Goal: Task Accomplishment & Management: Manage account settings

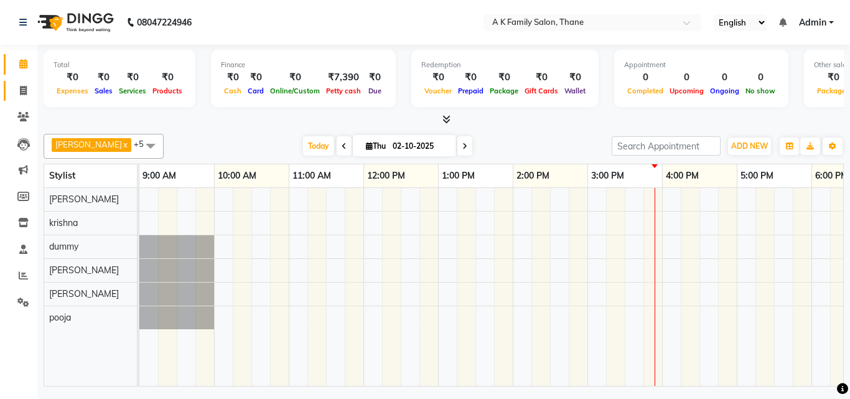
click at [22, 97] on span at bounding box center [23, 91] width 22 height 14
select select "service"
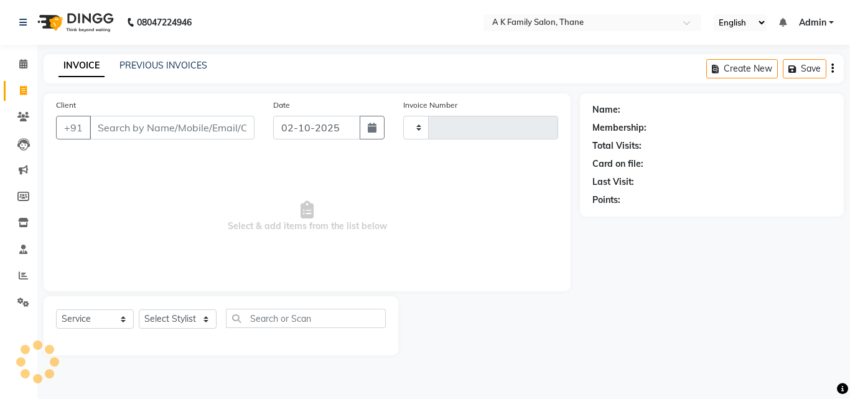
type input "1846"
select select "5033"
click at [118, 116] on input "Client" at bounding box center [172, 128] width 165 height 24
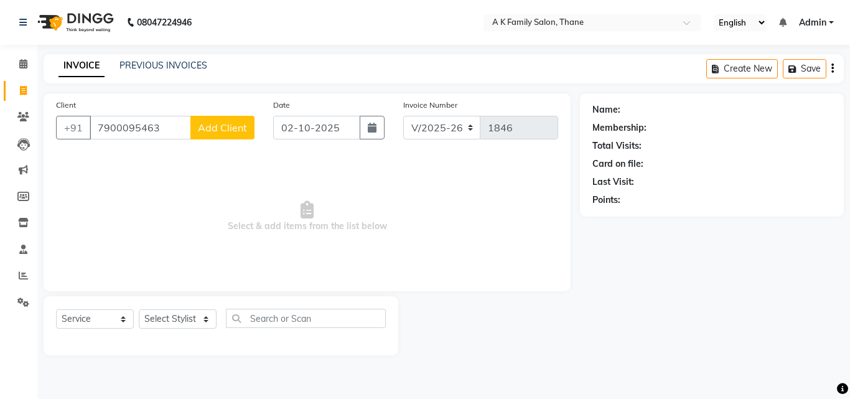
type input "7900095463"
click at [233, 125] on span "Add Client" at bounding box center [222, 127] width 49 height 12
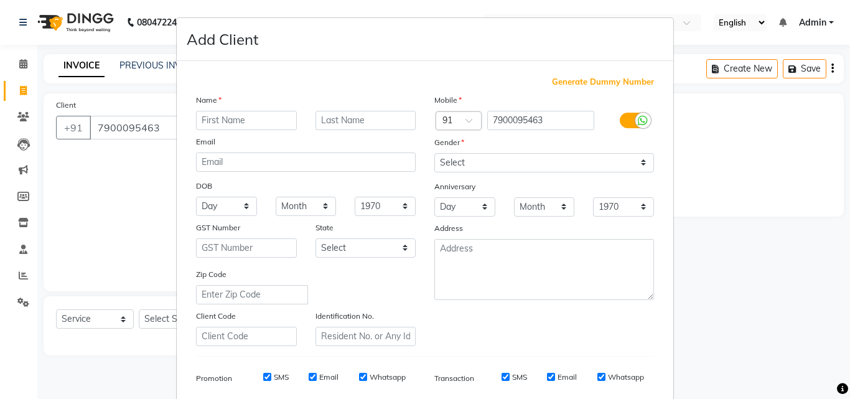
click at [233, 125] on input "text" at bounding box center [246, 120] width 101 height 19
type input "anuja"
drag, startPoint x: 509, startPoint y: 156, endPoint x: 505, endPoint y: 169, distance: 13.8
click at [509, 156] on select "Select [DEMOGRAPHIC_DATA] [DEMOGRAPHIC_DATA] Other Prefer Not To Say" at bounding box center [545, 162] width 220 height 19
select select "[DEMOGRAPHIC_DATA]"
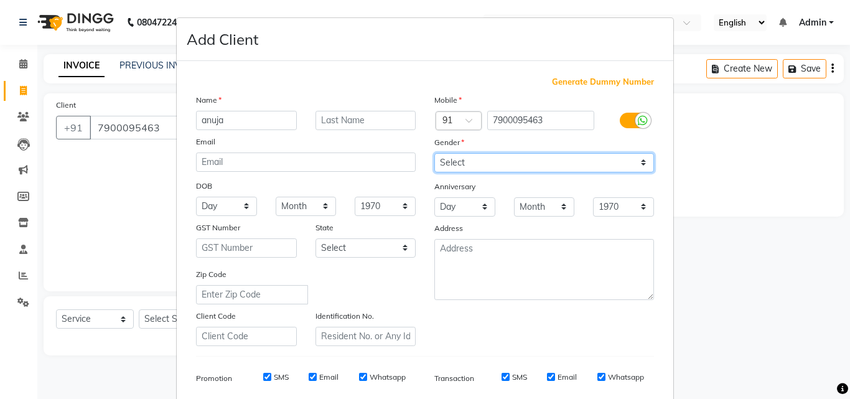
click at [435, 153] on select "Select [DEMOGRAPHIC_DATA] [DEMOGRAPHIC_DATA] Other Prefer Not To Say" at bounding box center [545, 162] width 220 height 19
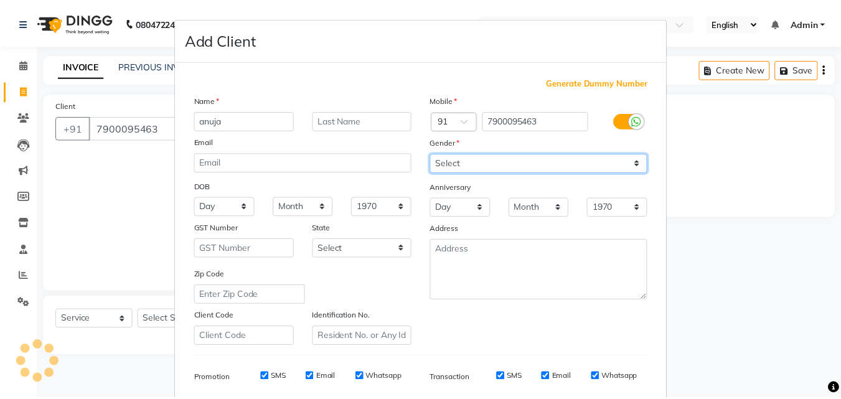
scroll to position [176, 0]
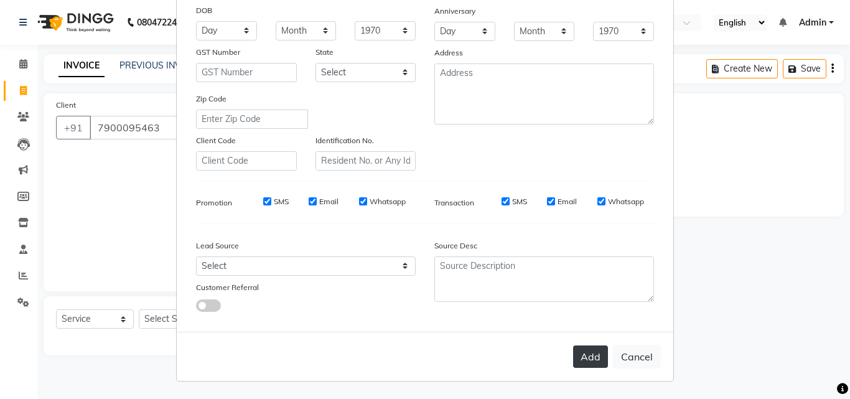
click at [602, 354] on button "Add" at bounding box center [590, 357] width 35 height 22
select select
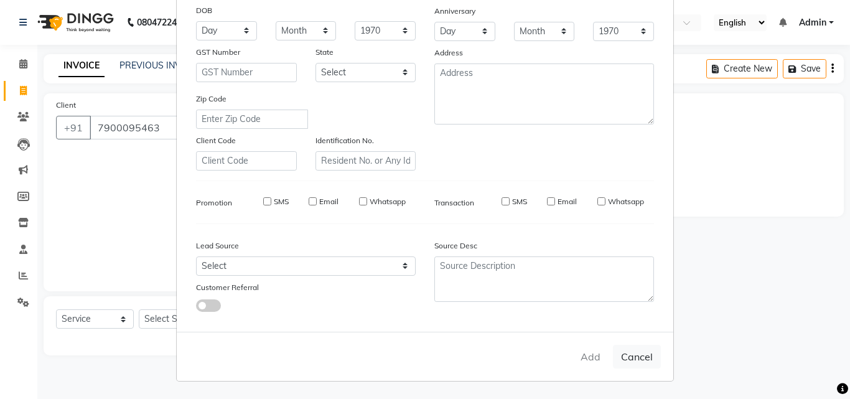
select select
checkbox input "false"
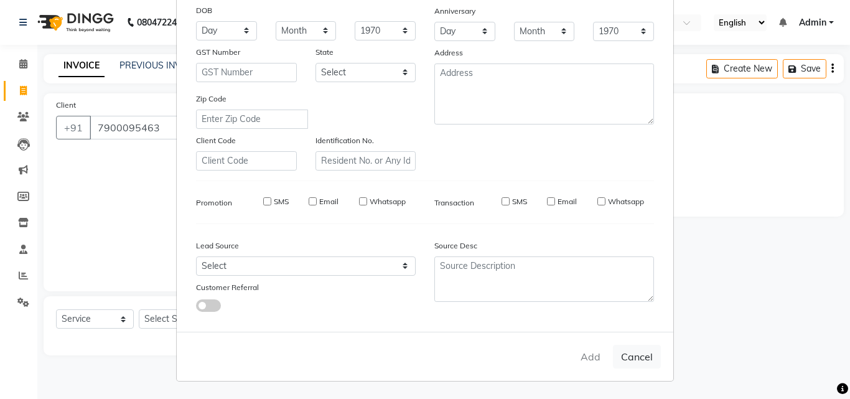
checkbox input "false"
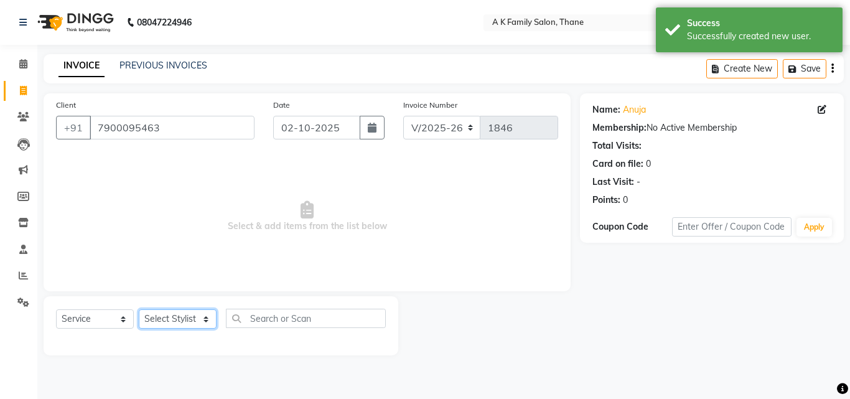
drag, startPoint x: 182, startPoint y: 324, endPoint x: 183, endPoint y: 313, distance: 10.6
click at [182, 324] on select "Select Stylist [PERSON_NAME] [PERSON_NAME] pooja [PERSON_NAME]" at bounding box center [178, 318] width 78 height 19
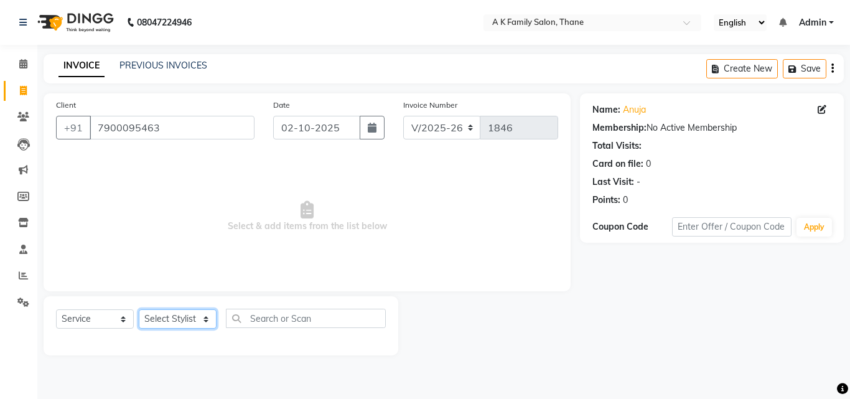
select select "91996"
click at [139, 309] on select "Select Stylist [PERSON_NAME] [PERSON_NAME] pooja [PERSON_NAME]" at bounding box center [178, 318] width 78 height 19
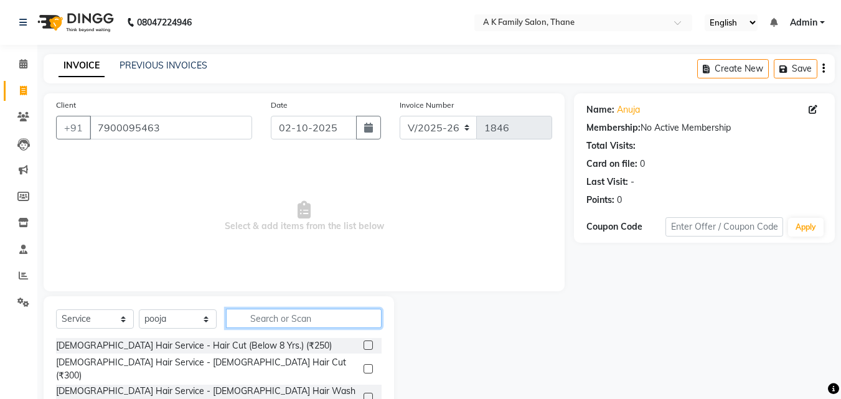
click at [324, 327] on input "text" at bounding box center [304, 318] width 156 height 19
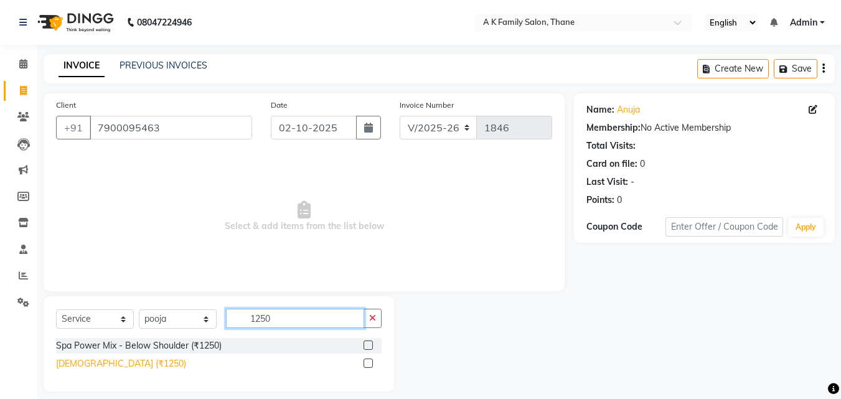
type input "1250"
click at [63, 365] on div "[DEMOGRAPHIC_DATA] (₹1250)" at bounding box center [121, 363] width 130 height 13
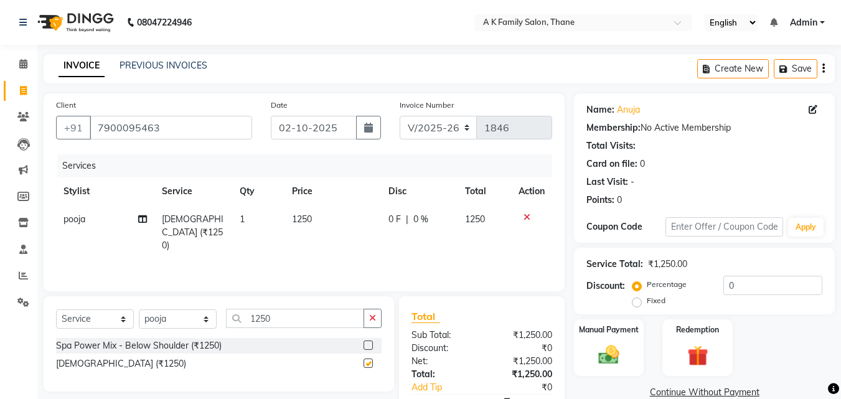
checkbox input "false"
click at [300, 312] on input "1250" at bounding box center [295, 318] width 138 height 19
type input "1"
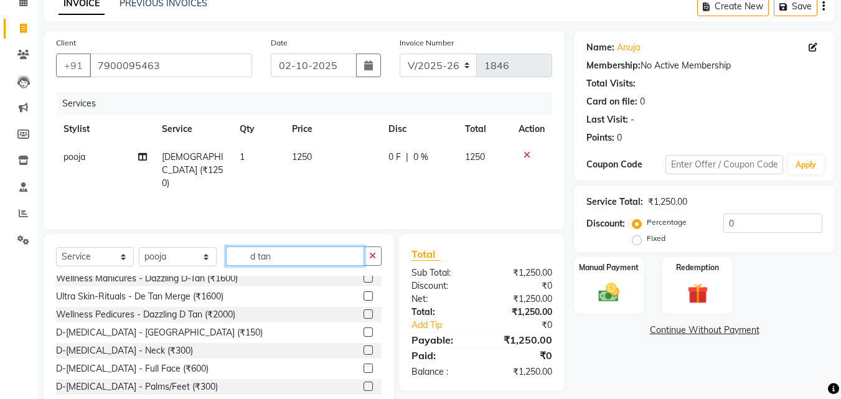
scroll to position [62, 0]
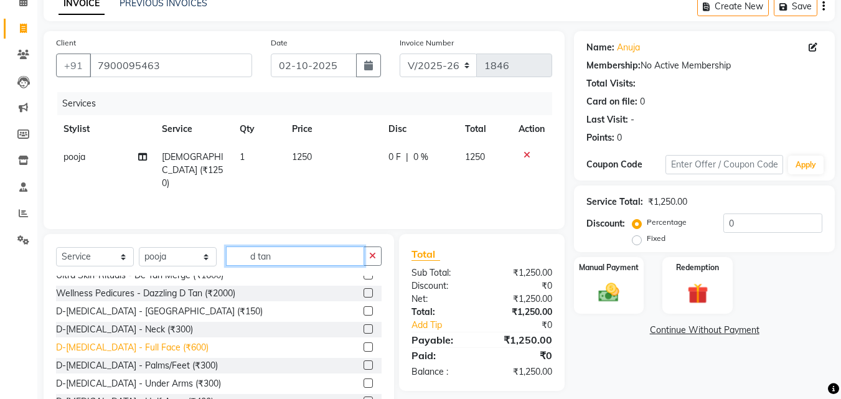
type input "d tan"
click at [143, 354] on div "D-[MEDICAL_DATA] - Full Face (₹600)" at bounding box center [132, 347] width 153 height 13
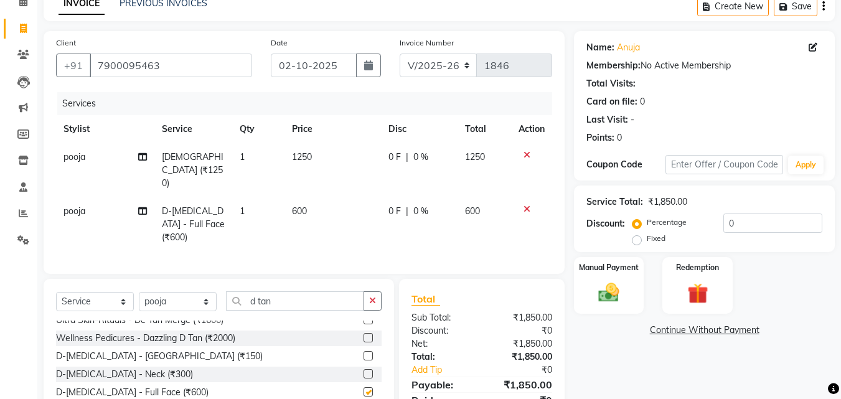
checkbox input "false"
click at [444, 205] on div "0 F | 0 %" at bounding box center [420, 211] width 62 height 13
select select "91996"
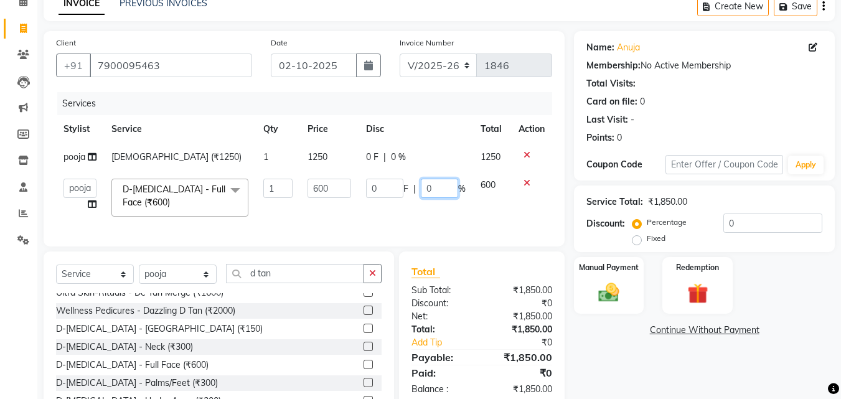
click at [444, 189] on input "0" at bounding box center [439, 188] width 37 height 19
type input "20"
click at [444, 206] on td "0 F | 20 %" at bounding box center [416, 197] width 115 height 53
select select "91996"
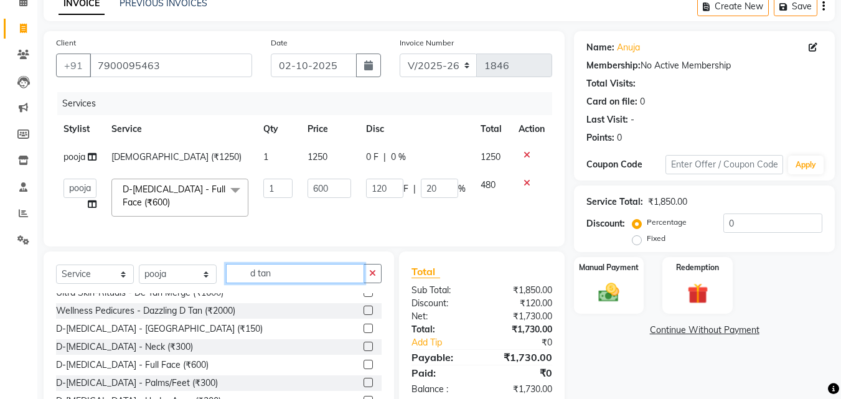
click at [321, 283] on input "d tan" at bounding box center [295, 273] width 138 height 19
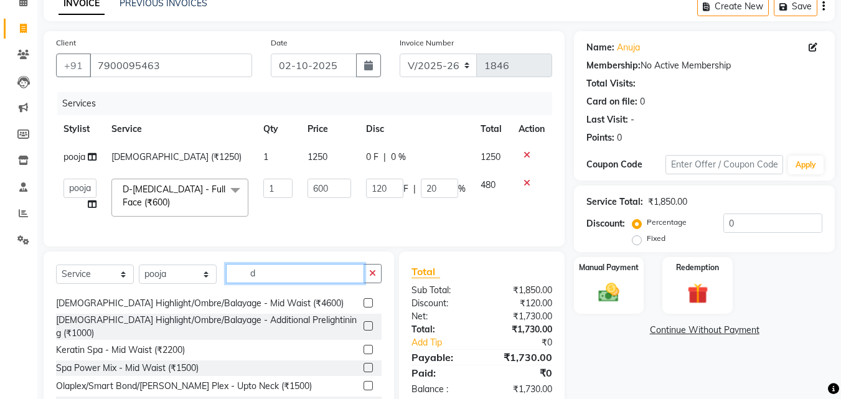
scroll to position [514, 0]
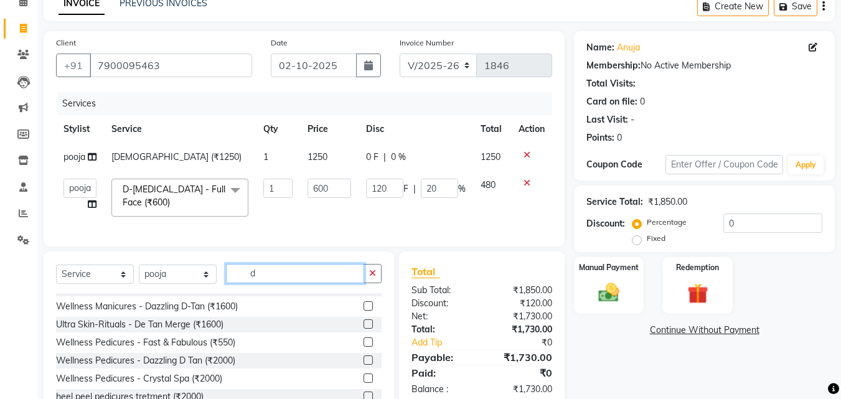
type input "d"
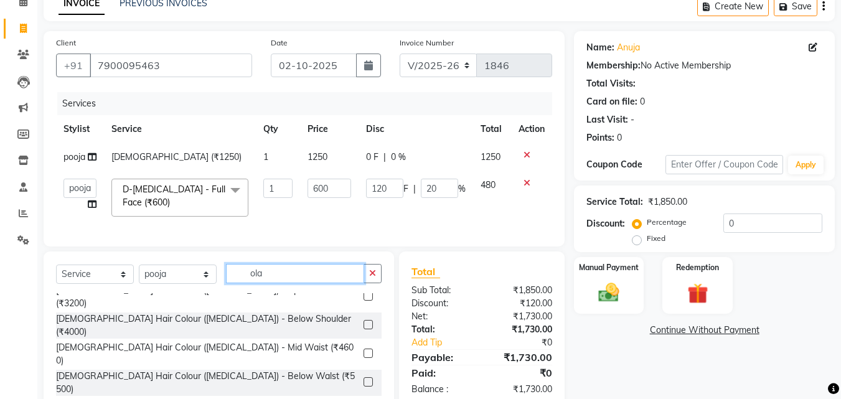
scroll to position [0, 0]
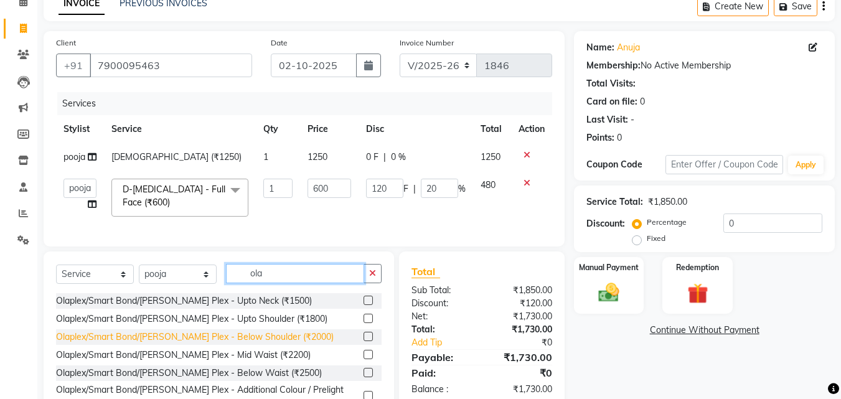
type input "ola"
click at [219, 344] on div "Olaplex/Smart Bond/[PERSON_NAME] Plex - Below Shoulder (₹2000)" at bounding box center [195, 337] width 278 height 13
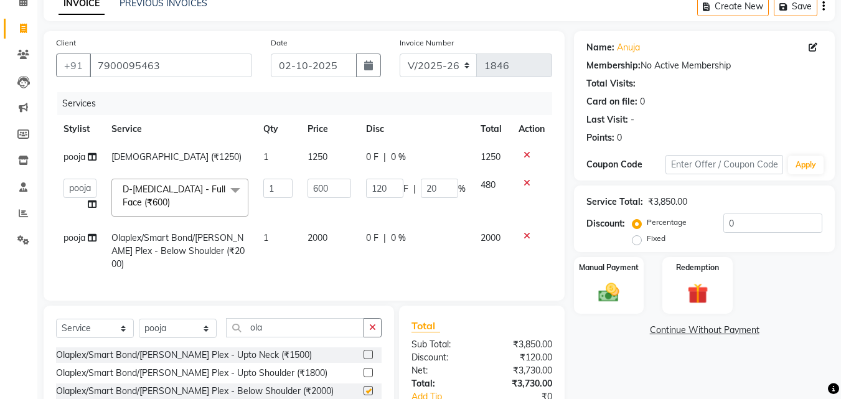
checkbox input "false"
click at [335, 249] on td "2000" at bounding box center [329, 251] width 58 height 54
select select "91996"
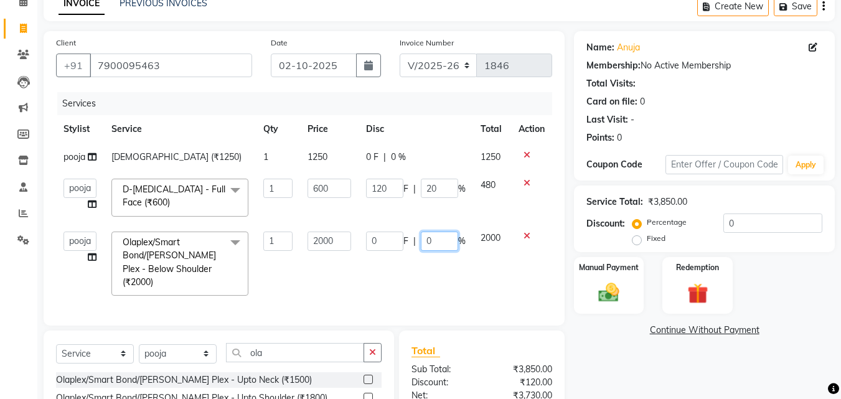
click at [431, 237] on input "0" at bounding box center [439, 241] width 37 height 19
type input "20"
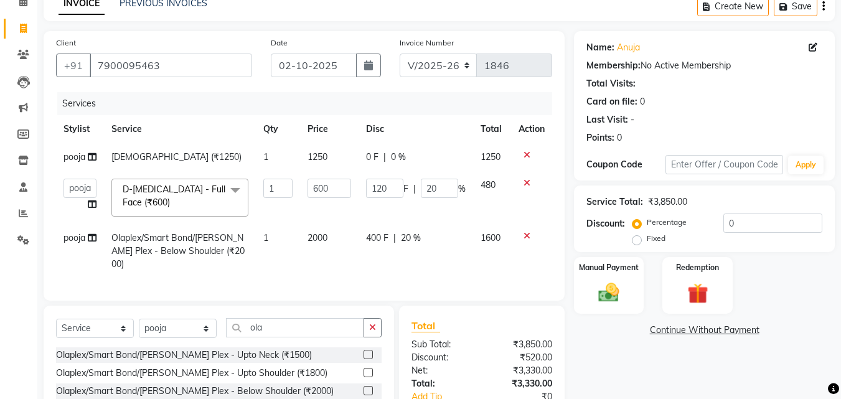
click at [429, 269] on div "Services Stylist Service Qty Price Disc Total Action pooja purifiy (₹1250) 1 12…" at bounding box center [304, 190] width 496 height 196
click at [306, 330] on input "ola" at bounding box center [295, 327] width 138 height 19
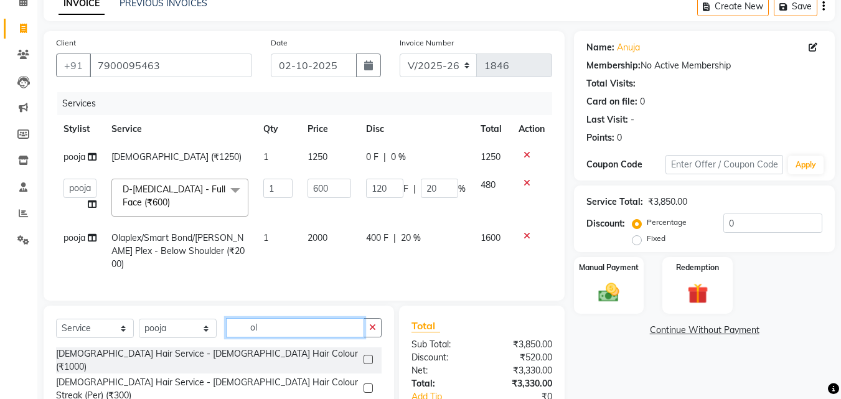
type input "o"
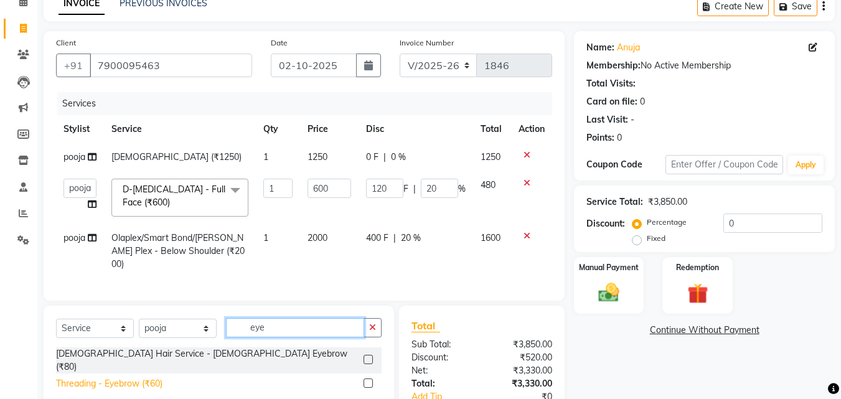
type input "eye"
click at [139, 377] on div "Threading - Eyebrow (₹60)" at bounding box center [109, 383] width 106 height 13
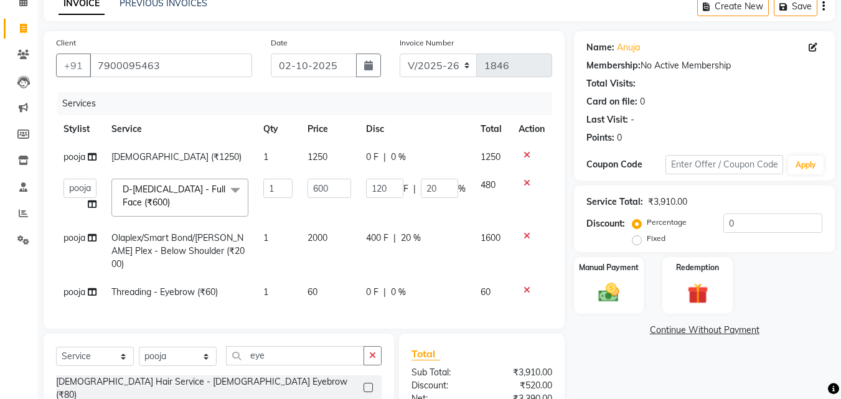
checkbox input "false"
click at [332, 285] on td "60" at bounding box center [329, 292] width 58 height 28
select select "91996"
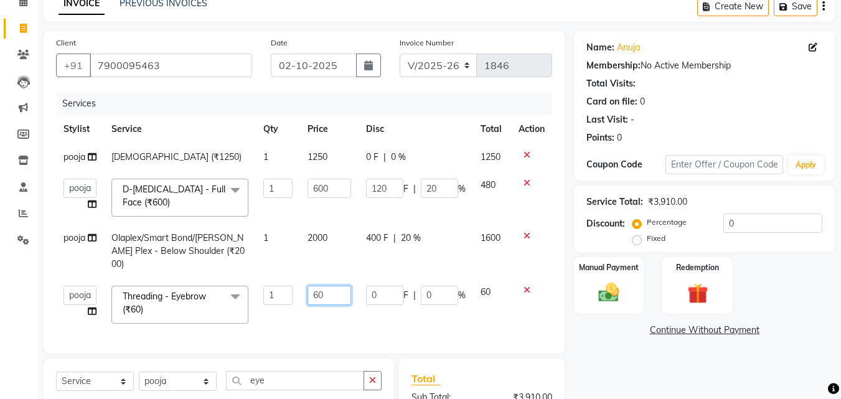
click at [332, 286] on input "60" at bounding box center [329, 295] width 43 height 19
type input "6"
type input "50"
click at [268, 308] on div "Services Stylist Service Qty Price Disc Total Action pooja purifiy (₹1250) 1 12…" at bounding box center [304, 216] width 496 height 249
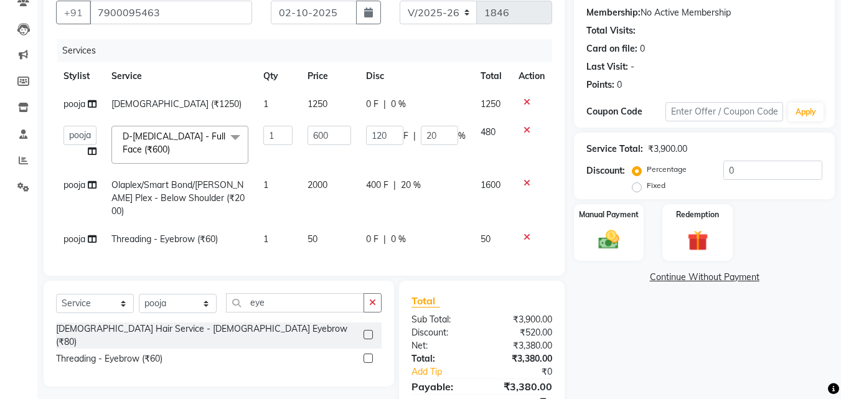
scroll to position [169, 0]
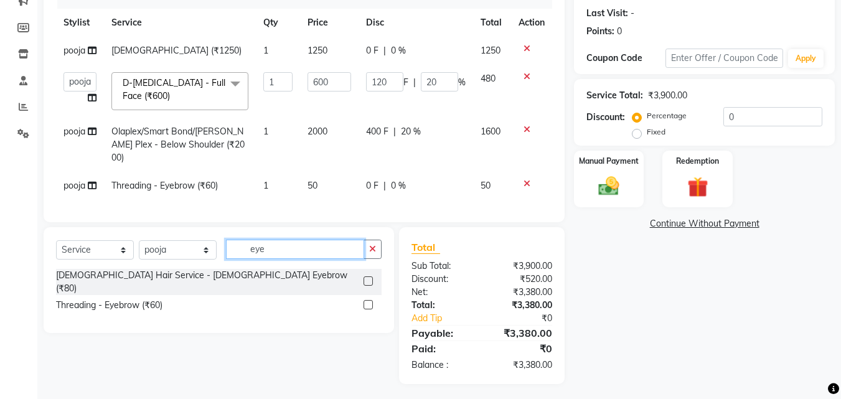
click at [305, 240] on input "eye" at bounding box center [295, 249] width 138 height 19
type input "e"
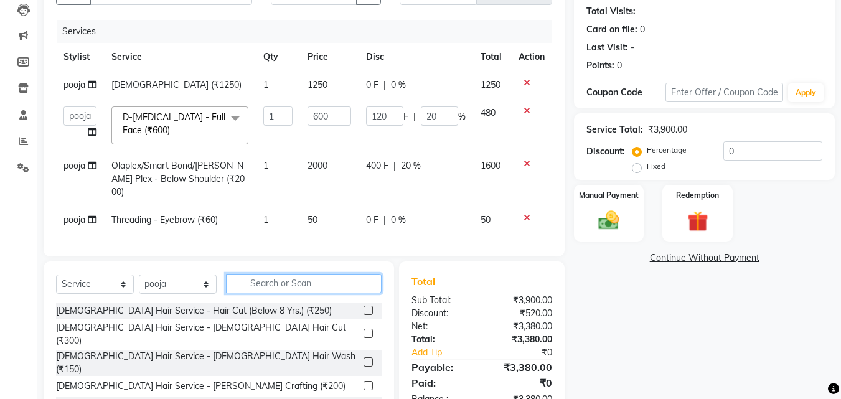
scroll to position [106, 0]
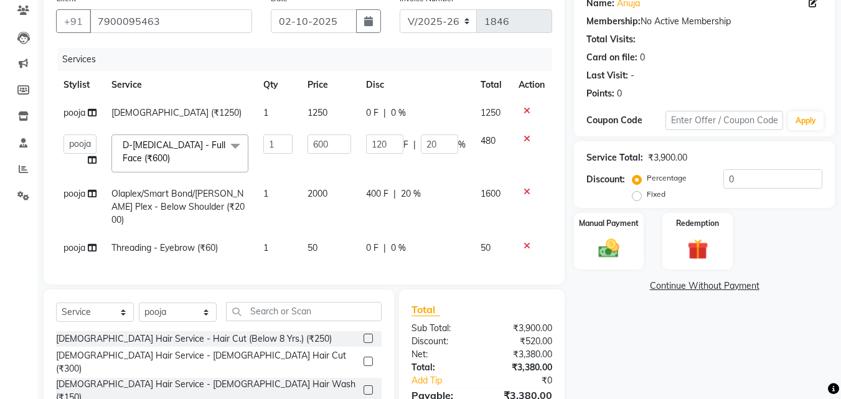
click at [65, 197] on span "pooja" at bounding box center [75, 193] width 22 height 11
select select "91996"
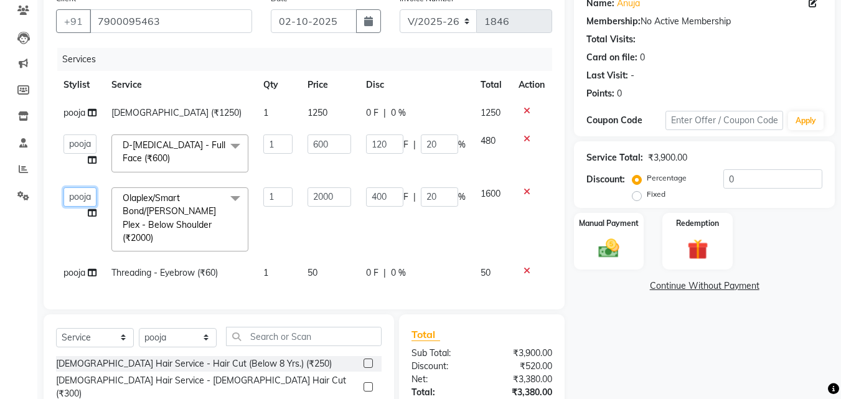
click at [65, 197] on select "[PERSON_NAME] [PERSON_NAME] pooja [PERSON_NAME]" at bounding box center [80, 196] width 33 height 19
select select "62227"
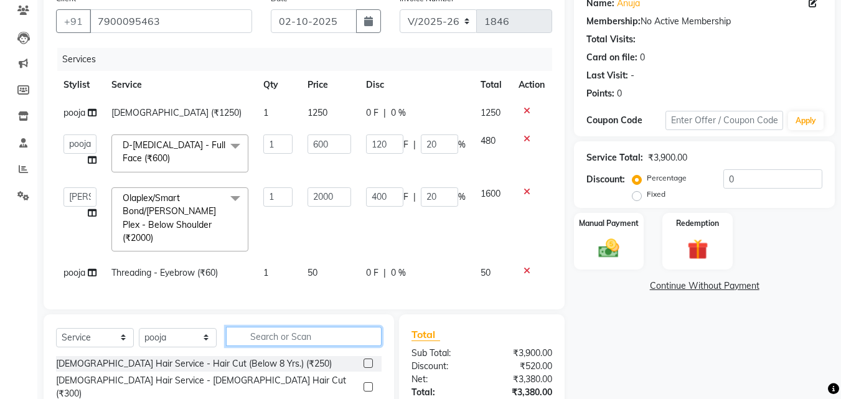
click at [278, 327] on input "text" at bounding box center [304, 336] width 156 height 19
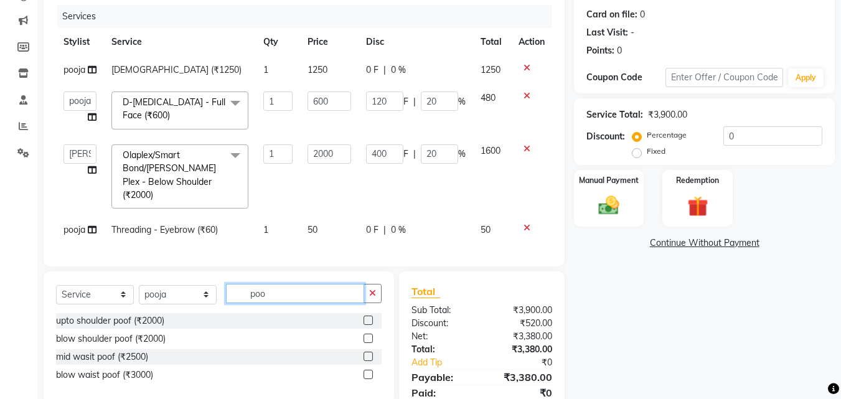
scroll to position [194, 0]
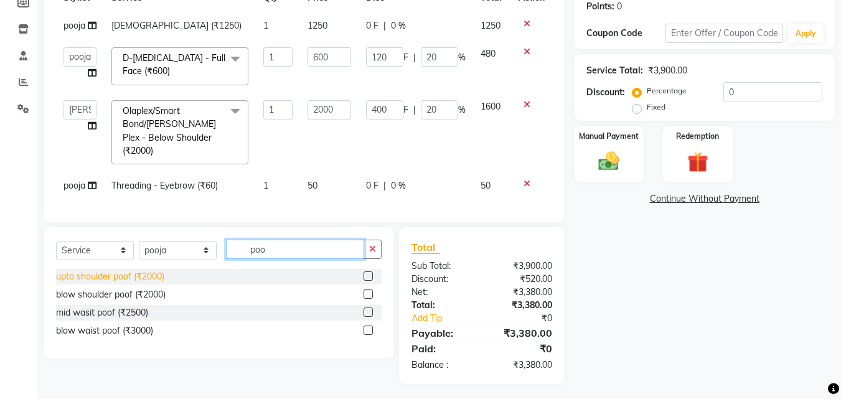
type input "poo"
click at [121, 273] on div "upto shoulder poof (₹2000)" at bounding box center [110, 276] width 108 height 13
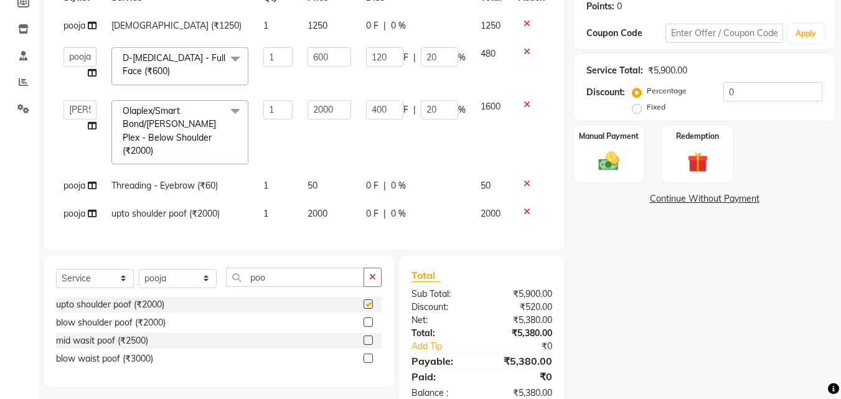
checkbox input "false"
click at [316, 208] on span "2000" at bounding box center [318, 213] width 20 height 11
select select "91996"
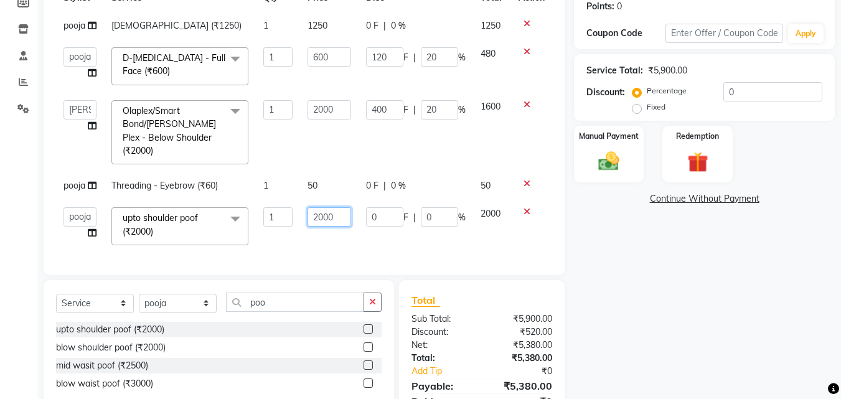
click at [316, 207] on input "2000" at bounding box center [329, 216] width 43 height 19
type input "1500"
click at [379, 217] on div "Services Stylist Service Qty Price Disc Total Action pooja purifiy (₹1250) 1 12…" at bounding box center [304, 112] width 496 height 302
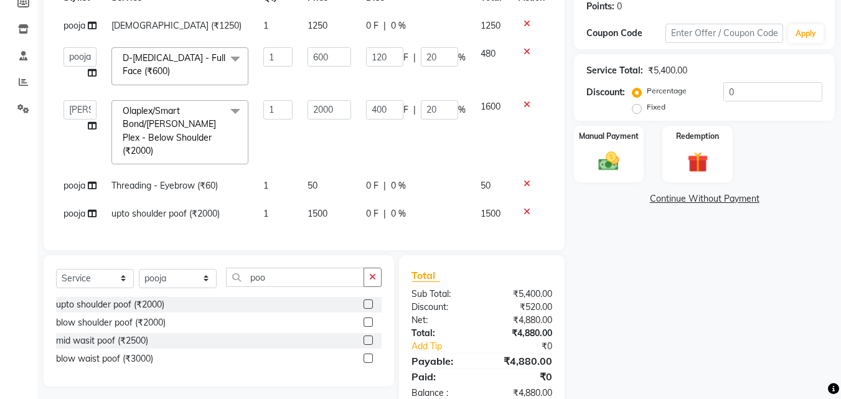
click at [440, 210] on td "0 F | 0 %" at bounding box center [416, 214] width 115 height 28
select select "91996"
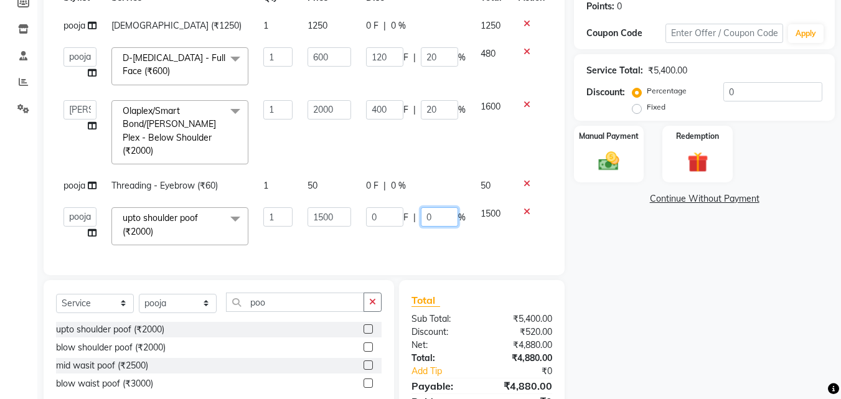
click at [440, 210] on input "0" at bounding box center [439, 216] width 37 height 19
type input "20"
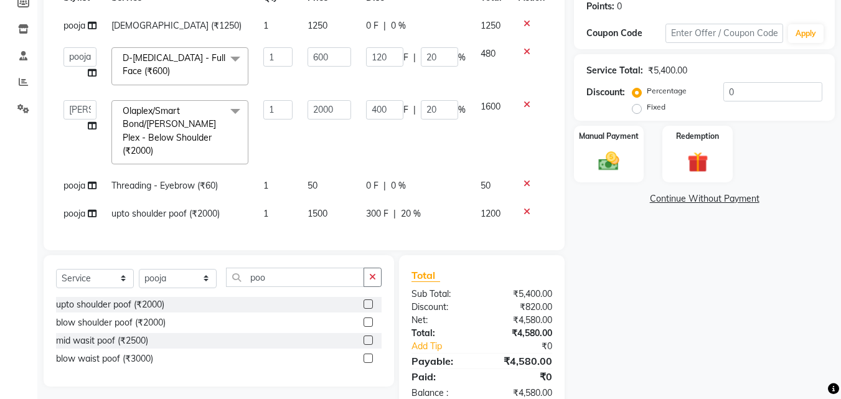
click at [402, 235] on div "Client [PHONE_NUMBER] Date [DATE] Invoice Number V/2025 V/[PHONE_NUMBER] Servic…" at bounding box center [304, 75] width 521 height 351
click at [82, 208] on span "pooja" at bounding box center [75, 213] width 22 height 11
select select "91996"
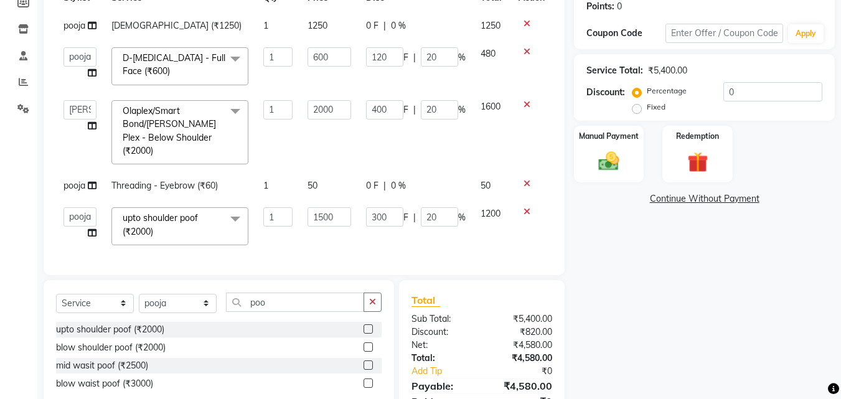
click at [82, 207] on select "[PERSON_NAME] [PERSON_NAME] pooja [PERSON_NAME]" at bounding box center [80, 216] width 33 height 19
click at [64, 207] on select "[PERSON_NAME] [PERSON_NAME] pooja [PERSON_NAME]" at bounding box center [80, 216] width 33 height 19
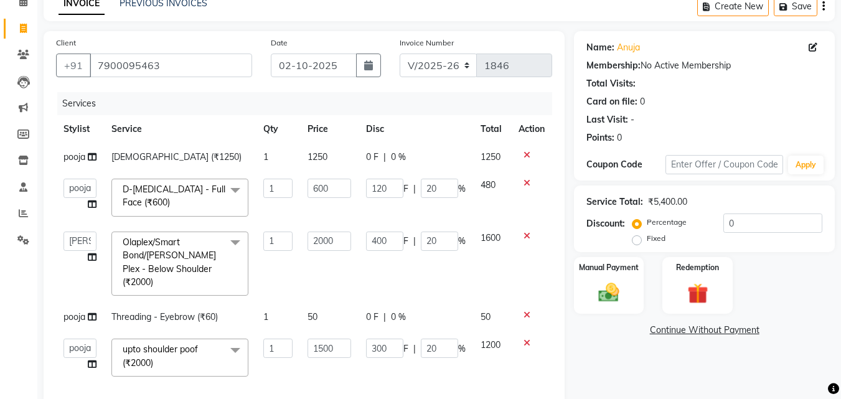
scroll to position [125, 0]
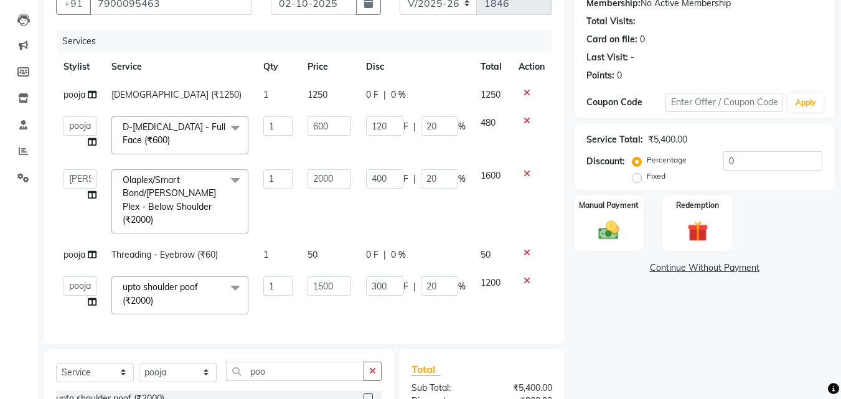
click at [72, 249] on span "pooja" at bounding box center [75, 254] width 22 height 11
select select "91996"
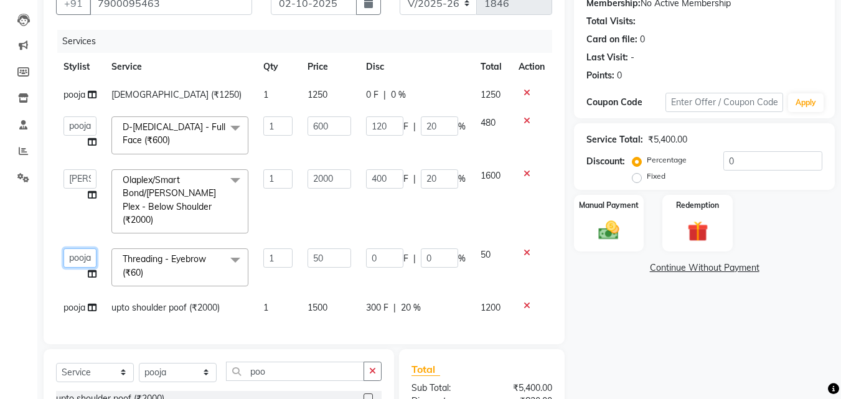
click at [72, 248] on select "[PERSON_NAME] [PERSON_NAME] pooja [PERSON_NAME]" at bounding box center [80, 257] width 33 height 19
select select "52627"
drag, startPoint x: 606, startPoint y: 225, endPoint x: 647, endPoint y: 235, distance: 42.3
click at [605, 226] on img at bounding box center [609, 231] width 34 height 24
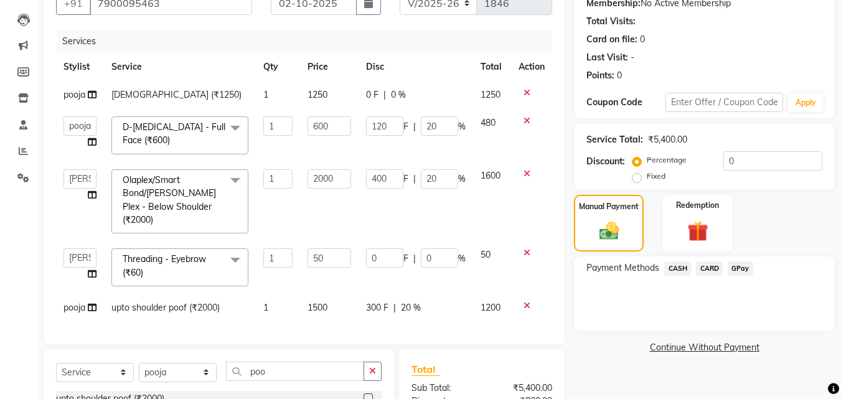
click at [741, 268] on span "GPay" at bounding box center [741, 268] width 26 height 14
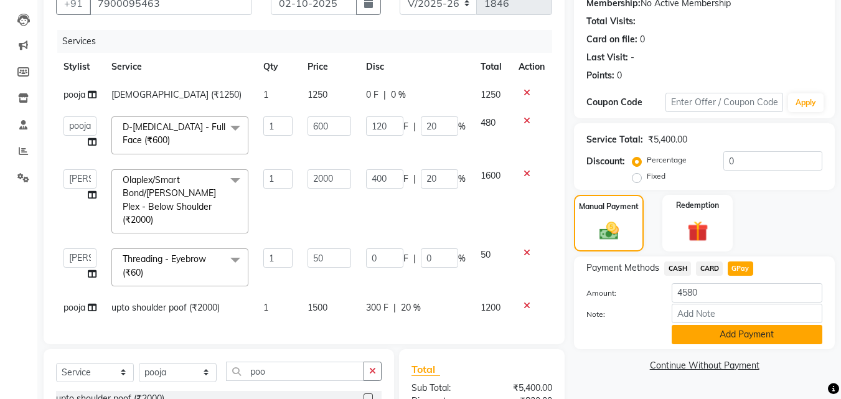
click at [734, 338] on button "Add Payment" at bounding box center [747, 334] width 151 height 19
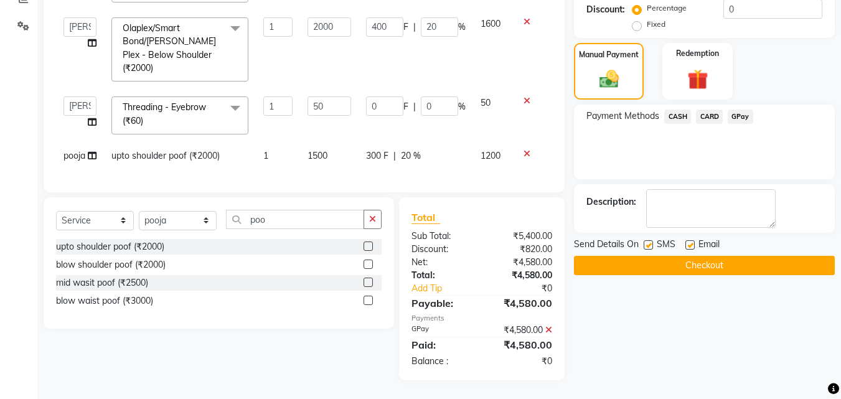
scroll to position [286, 0]
click at [711, 265] on button "Checkout" at bounding box center [704, 265] width 261 height 19
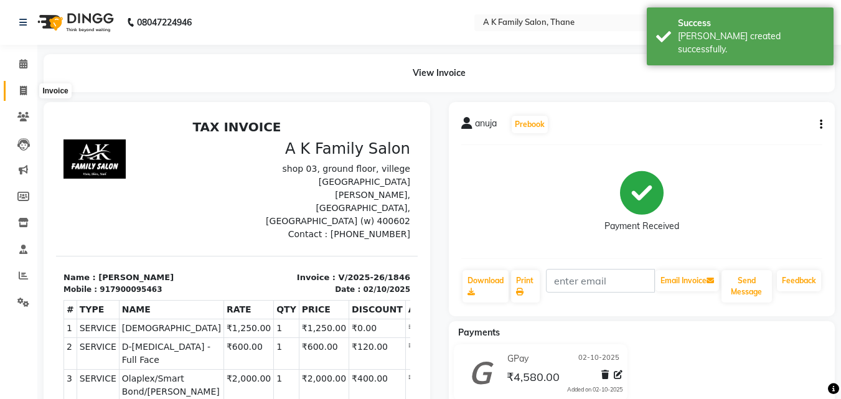
click at [26, 88] on icon at bounding box center [23, 90] width 7 height 9
select select "service"
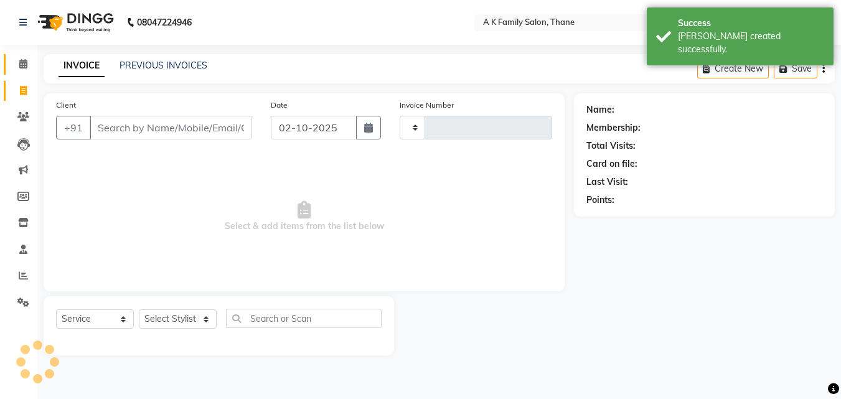
type input "1847"
select select "5033"
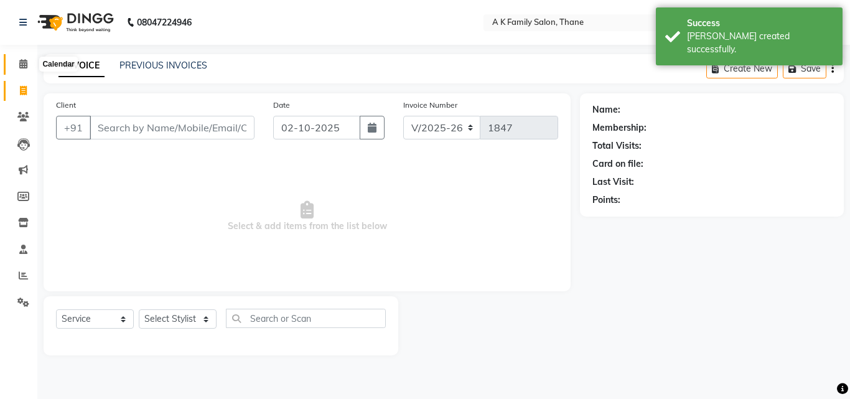
click at [26, 66] on icon at bounding box center [23, 63] width 8 height 9
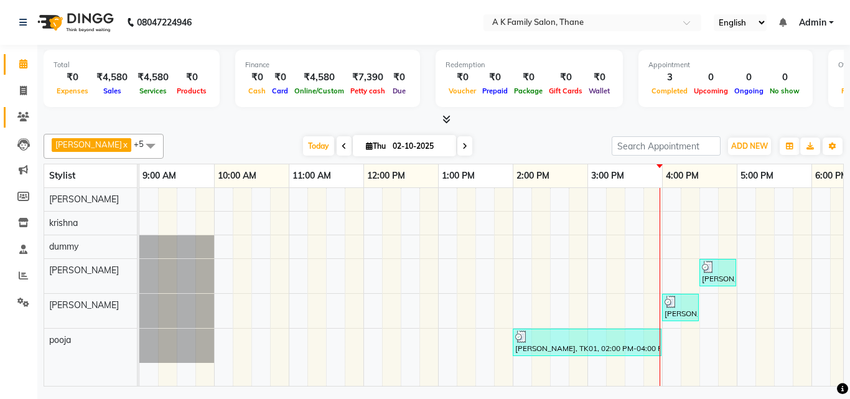
click at [5, 116] on link "Clients" at bounding box center [19, 117] width 30 height 21
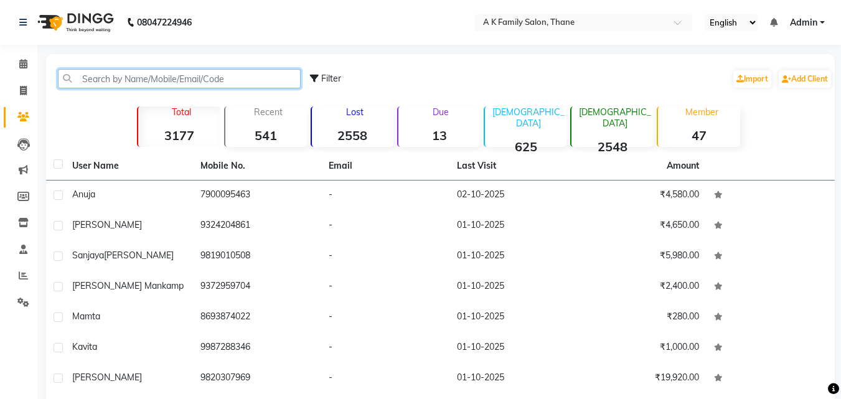
click at [154, 83] on input "text" at bounding box center [179, 78] width 243 height 19
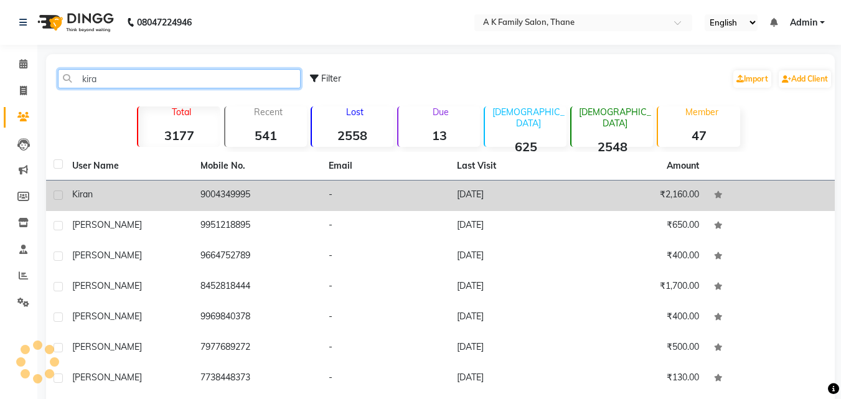
type input "kira"
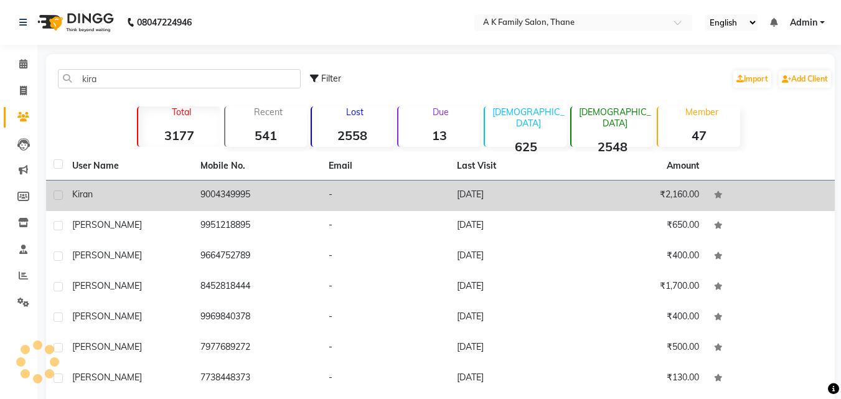
click at [255, 201] on td "9004349995" at bounding box center [257, 196] width 128 height 31
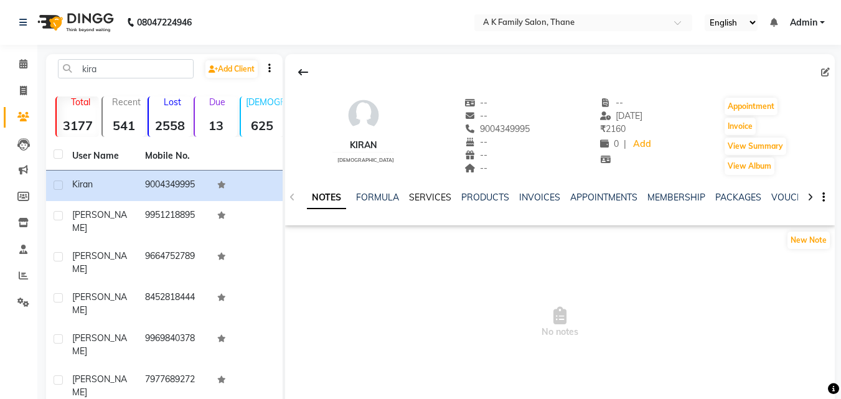
click at [440, 194] on link "SERVICES" at bounding box center [430, 197] width 42 height 11
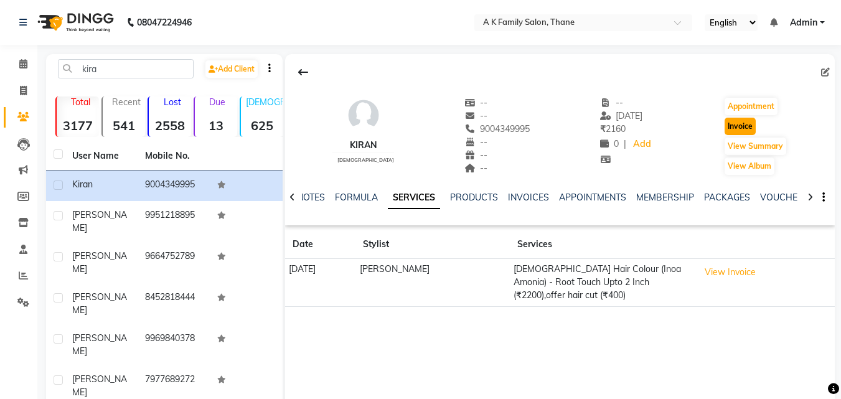
click at [738, 129] on button "Invoice" at bounding box center [740, 126] width 31 height 17
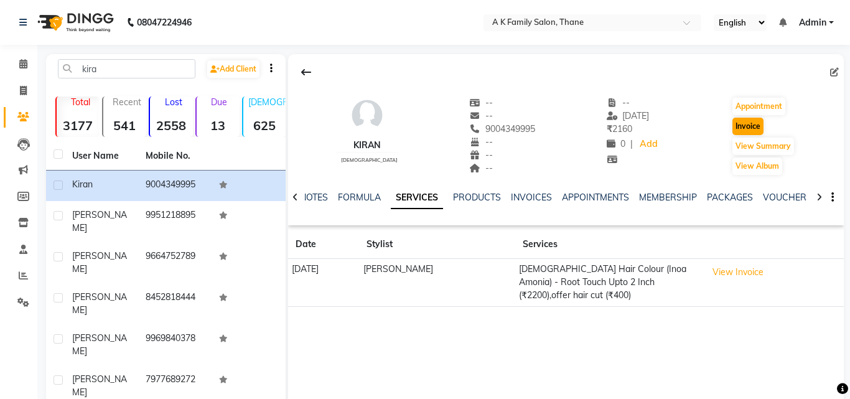
select select "5033"
select select "service"
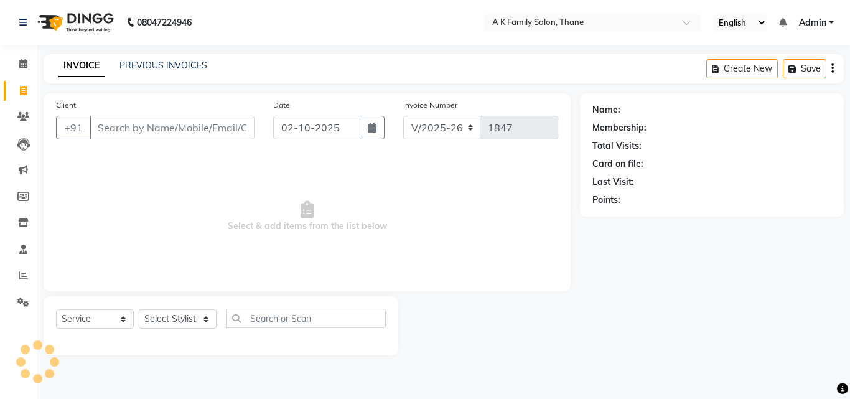
type input "9004349995"
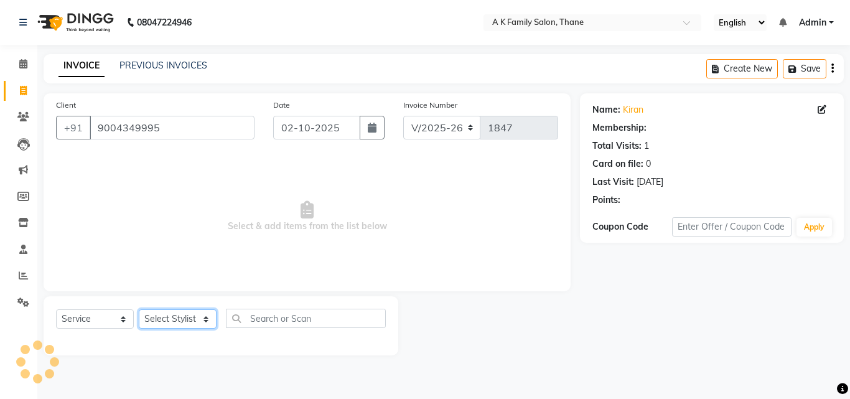
drag, startPoint x: 187, startPoint y: 323, endPoint x: 182, endPoint y: 311, distance: 12.6
click at [187, 323] on select "Select Stylist [PERSON_NAME] [PERSON_NAME] pooja [PERSON_NAME]" at bounding box center [178, 318] width 78 height 19
select select "32477"
click at [139, 309] on select "Select Stylist [PERSON_NAME] [PERSON_NAME] pooja [PERSON_NAME]" at bounding box center [178, 318] width 78 height 19
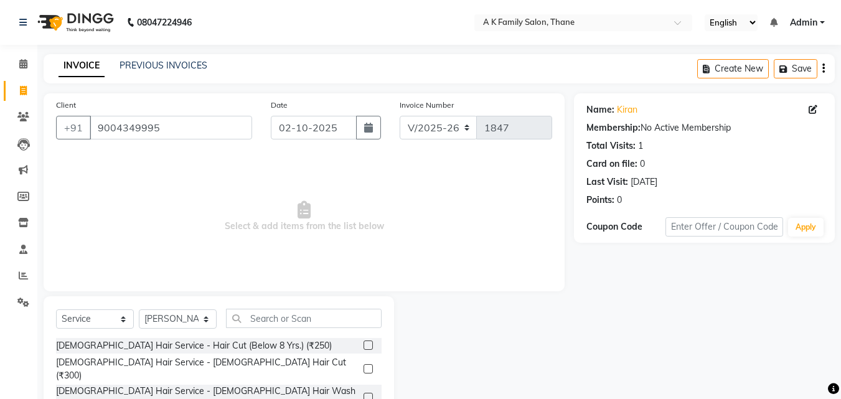
click at [266, 305] on div "Select Service Product Membership Package Voucher Prepaid Gift Card Select Styl…" at bounding box center [219, 388] width 351 height 184
click at [268, 313] on input "text" at bounding box center [304, 318] width 156 height 19
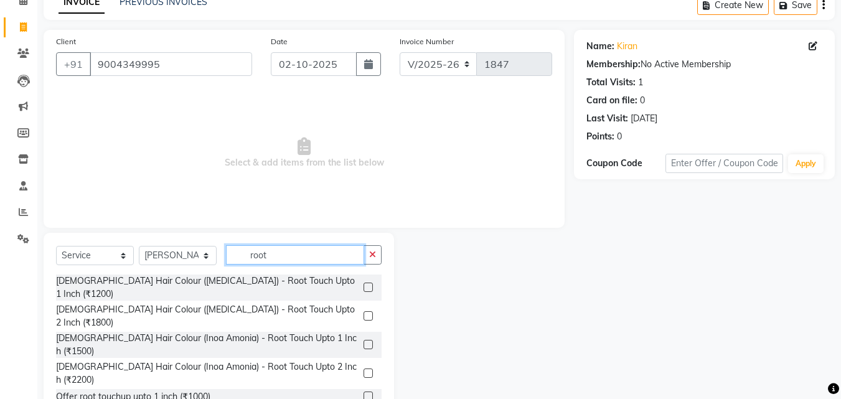
scroll to position [65, 0]
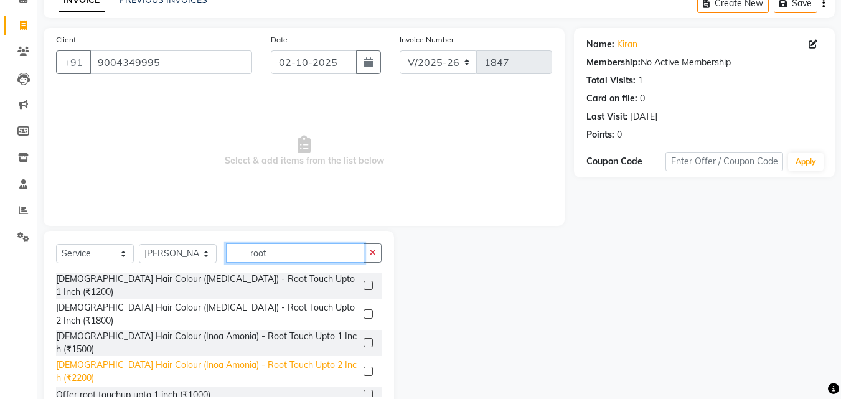
type input "root"
click at [228, 359] on div "[DEMOGRAPHIC_DATA] Hair Colour (Inoa Amonia) - Root Touch Upto 2 Inch (₹2200)" at bounding box center [207, 372] width 303 height 26
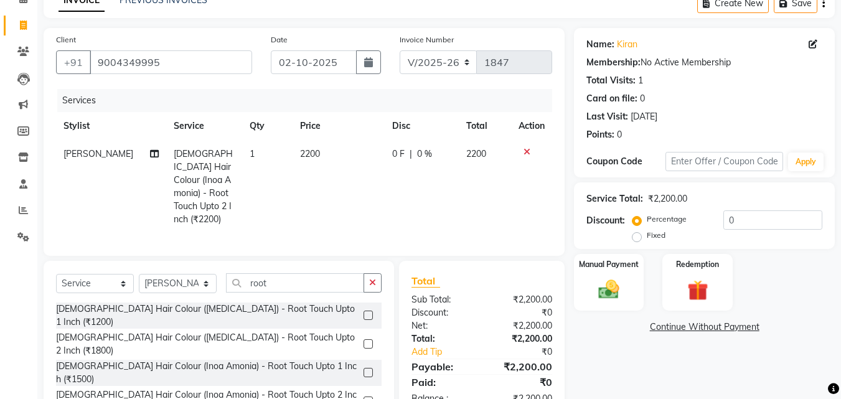
checkbox input "false"
click at [420, 169] on td "0 F | 0 %" at bounding box center [422, 186] width 74 height 93
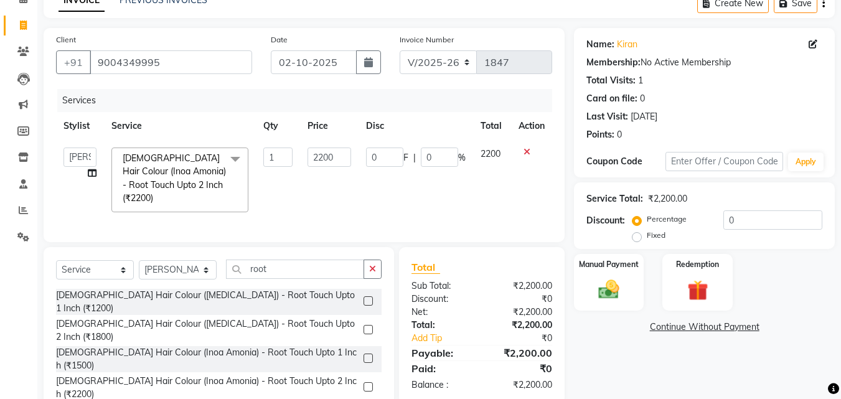
click at [435, 162] on input "0" at bounding box center [439, 157] width 37 height 19
type input "20"
click at [426, 202] on td "0 F | 20 %" at bounding box center [416, 180] width 115 height 80
click at [328, 260] on input "root" at bounding box center [295, 269] width 138 height 19
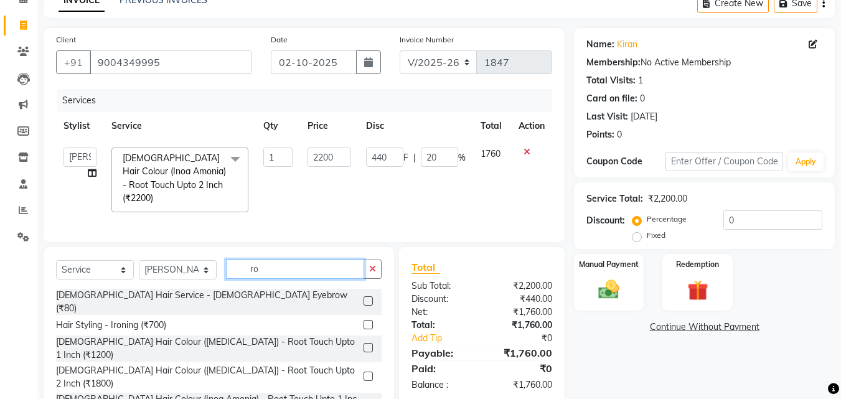
type input "r"
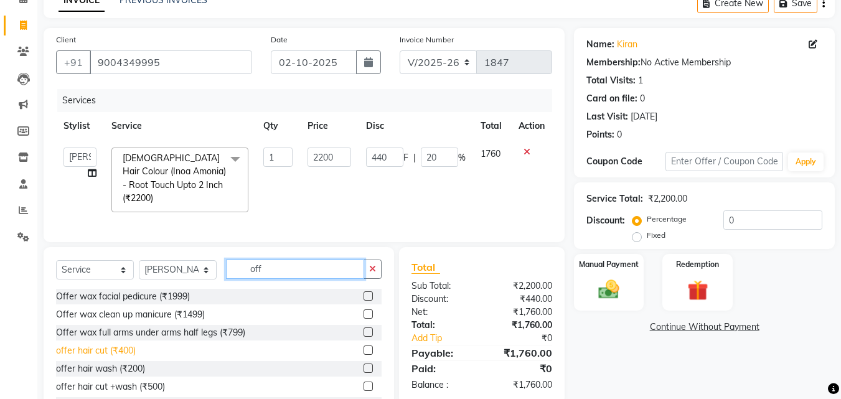
type input "off"
click at [122, 344] on div "offer hair cut (₹400)" at bounding box center [96, 350] width 80 height 13
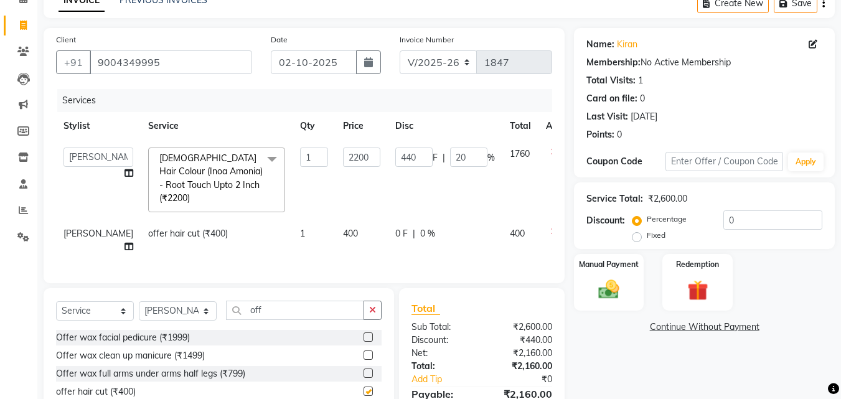
checkbox input "false"
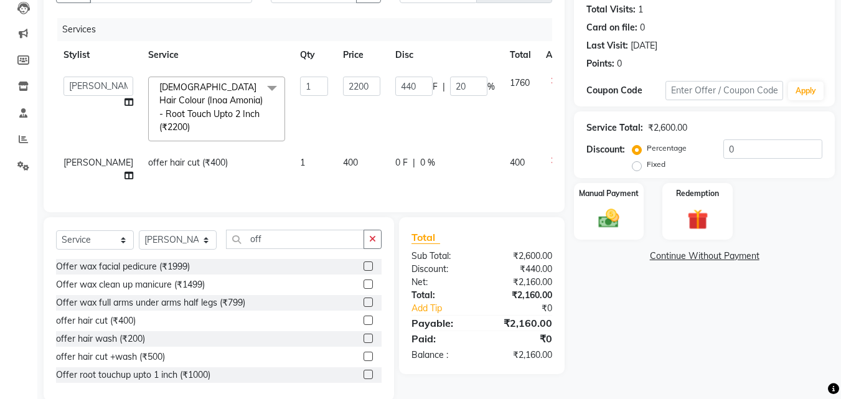
scroll to position [153, 0]
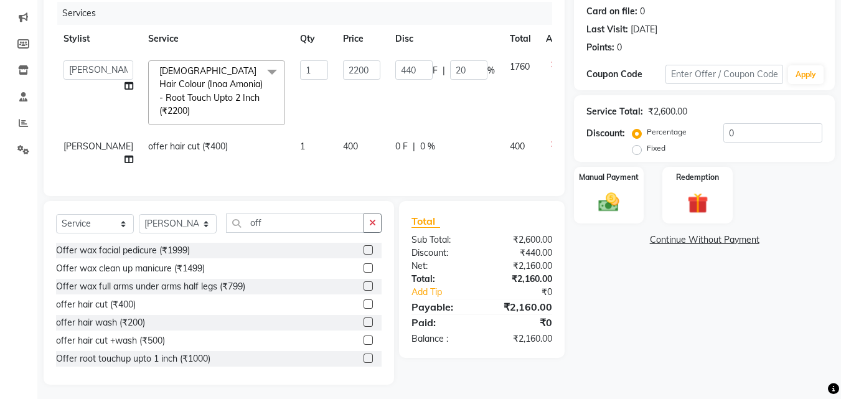
click at [80, 141] on span "[PERSON_NAME]" at bounding box center [99, 146] width 70 height 11
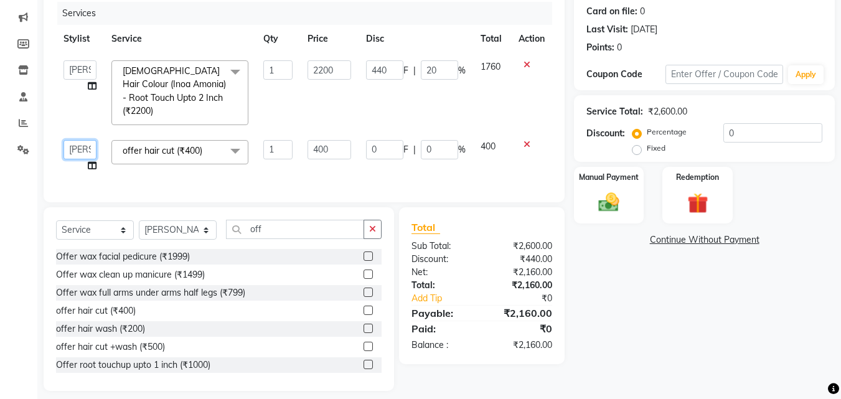
click at [77, 140] on select "[PERSON_NAME] [PERSON_NAME] pooja [PERSON_NAME]" at bounding box center [80, 149] width 33 height 19
select select "52627"
click at [619, 199] on img at bounding box center [608, 202] width 35 height 25
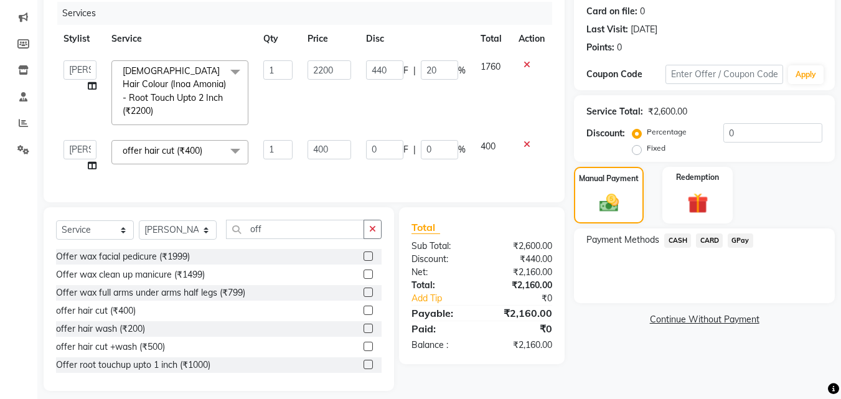
click at [665, 238] on span "CASH" at bounding box center [677, 240] width 27 height 14
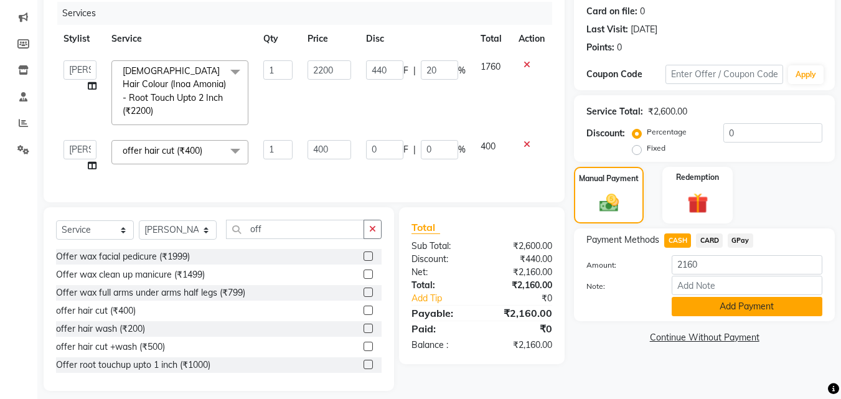
click at [733, 307] on button "Add Payment" at bounding box center [747, 306] width 151 height 19
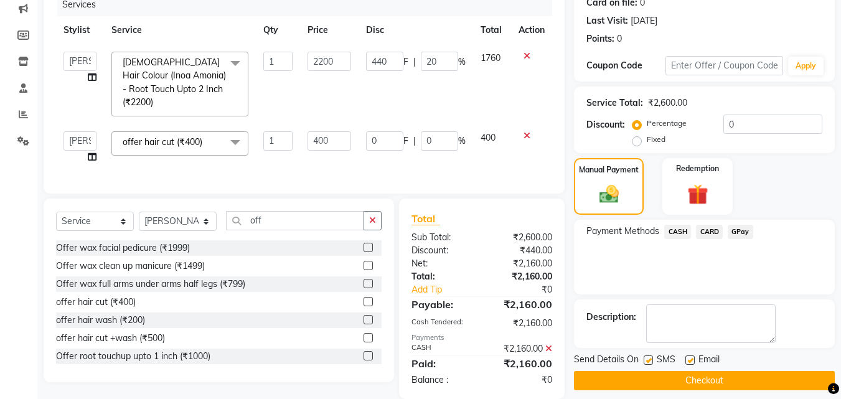
scroll to position [176, 0]
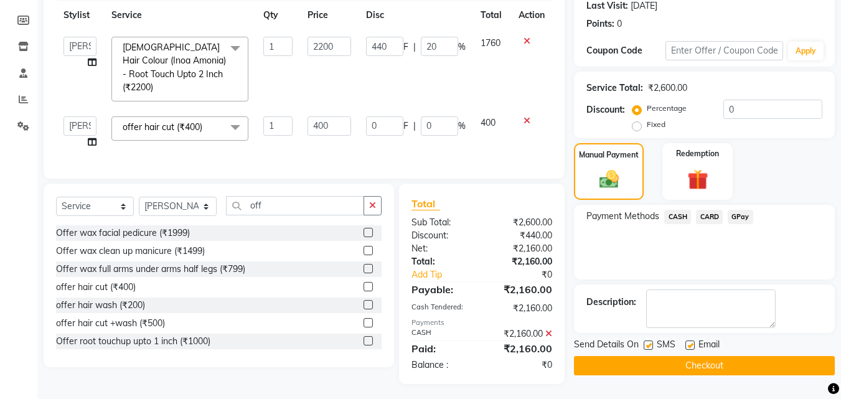
click at [765, 361] on button "Checkout" at bounding box center [704, 365] width 261 height 19
